Goal: Task Accomplishment & Management: Complete application form

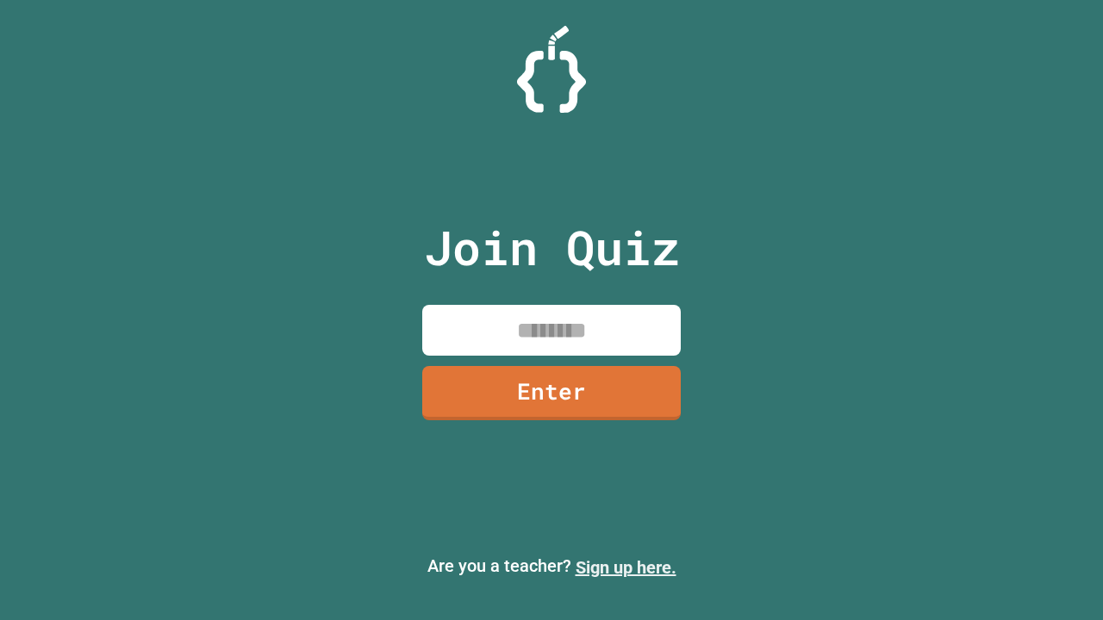
click at [625, 568] on link "Sign up here." at bounding box center [625, 567] width 101 height 21
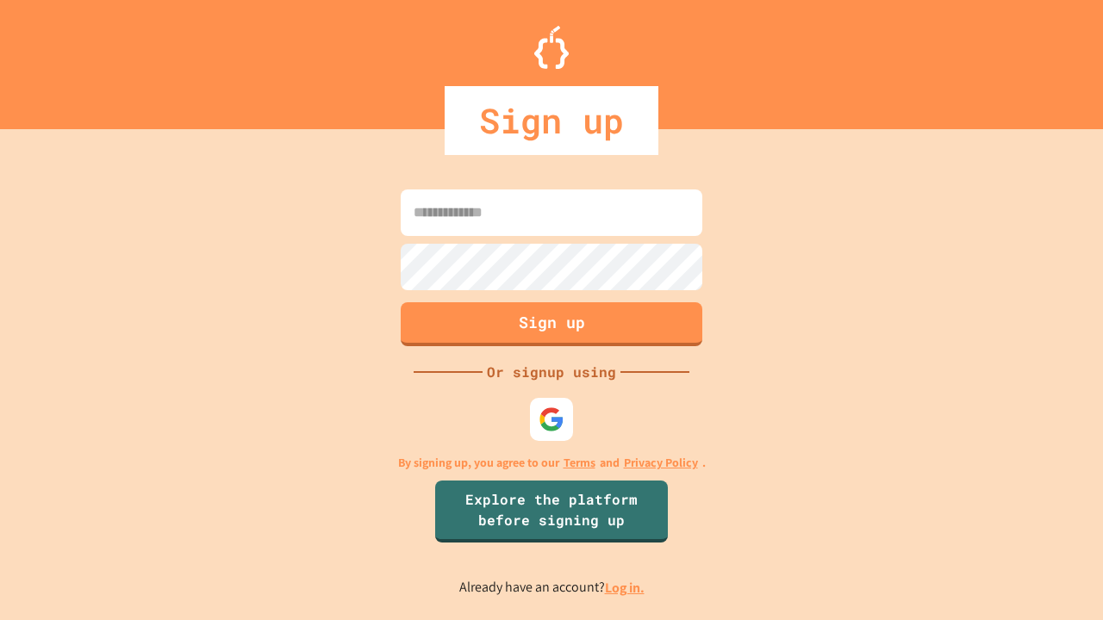
click at [625, 588] on link "Log in." at bounding box center [625, 588] width 40 height 18
